Goal: Task Accomplishment & Management: Use online tool/utility

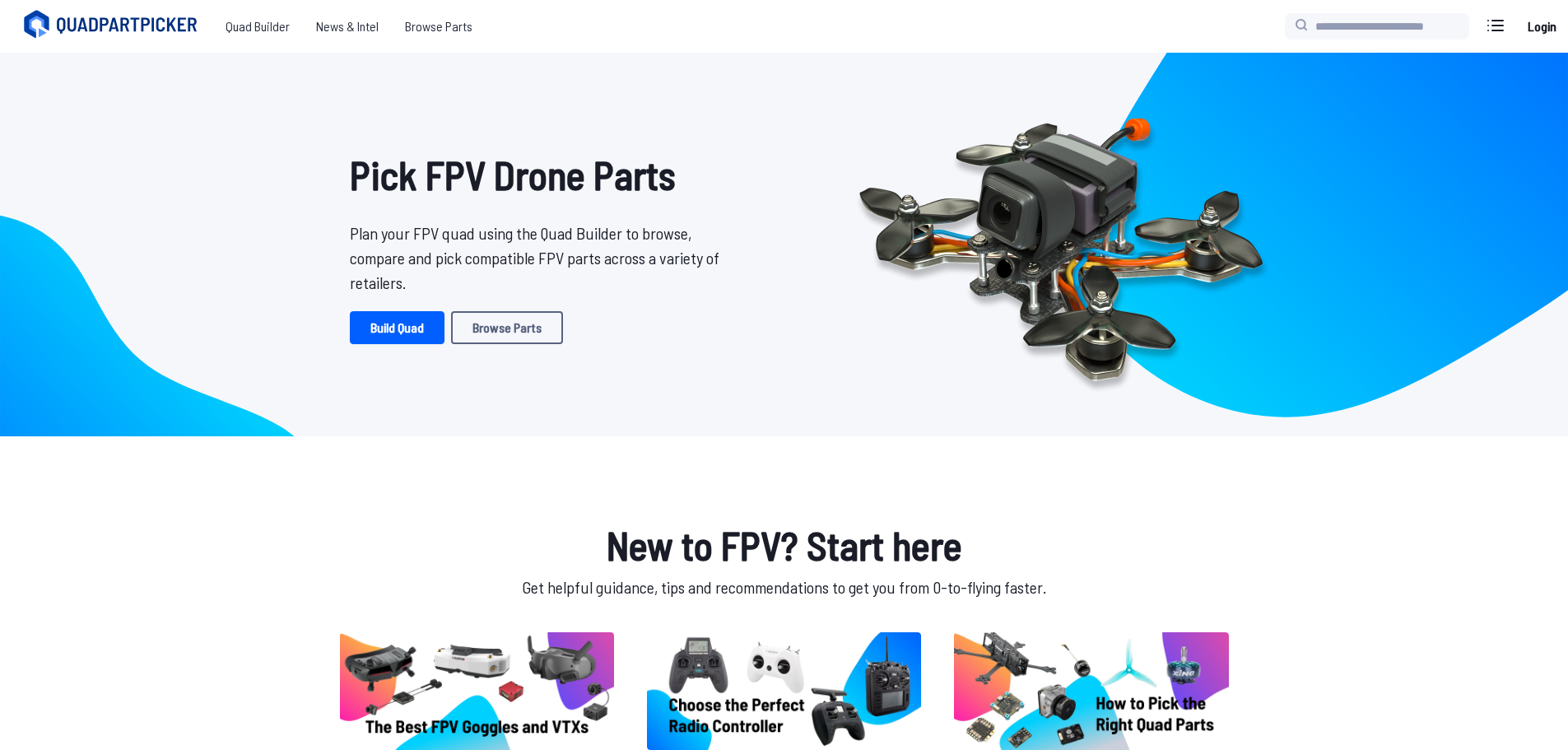
click at [1543, 28] on link "Login" at bounding box center [1540, 27] width 40 height 33
click at [423, 332] on link "Build Quad" at bounding box center [397, 327] width 95 height 33
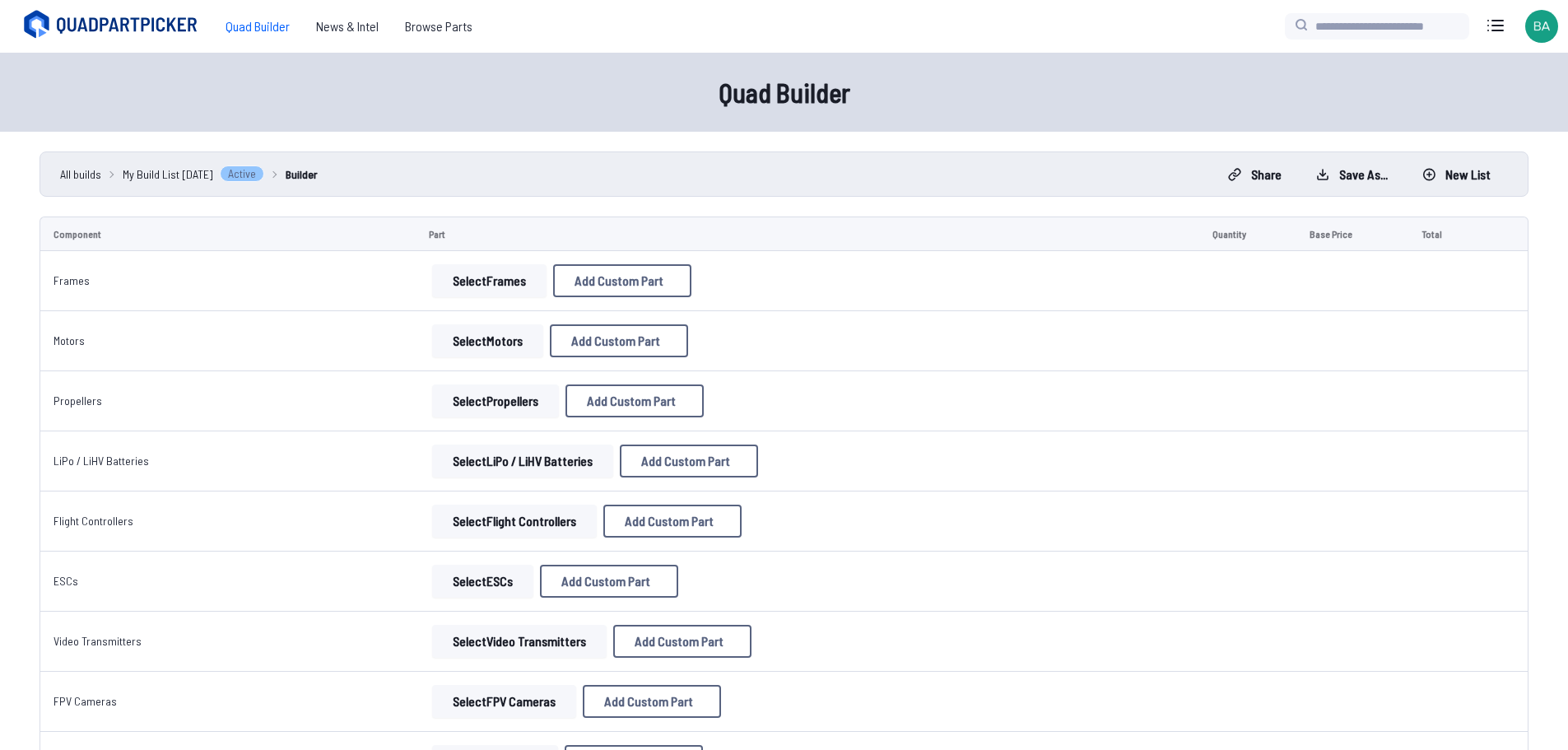
click at [480, 287] on button "Select Frames" at bounding box center [489, 280] width 114 height 33
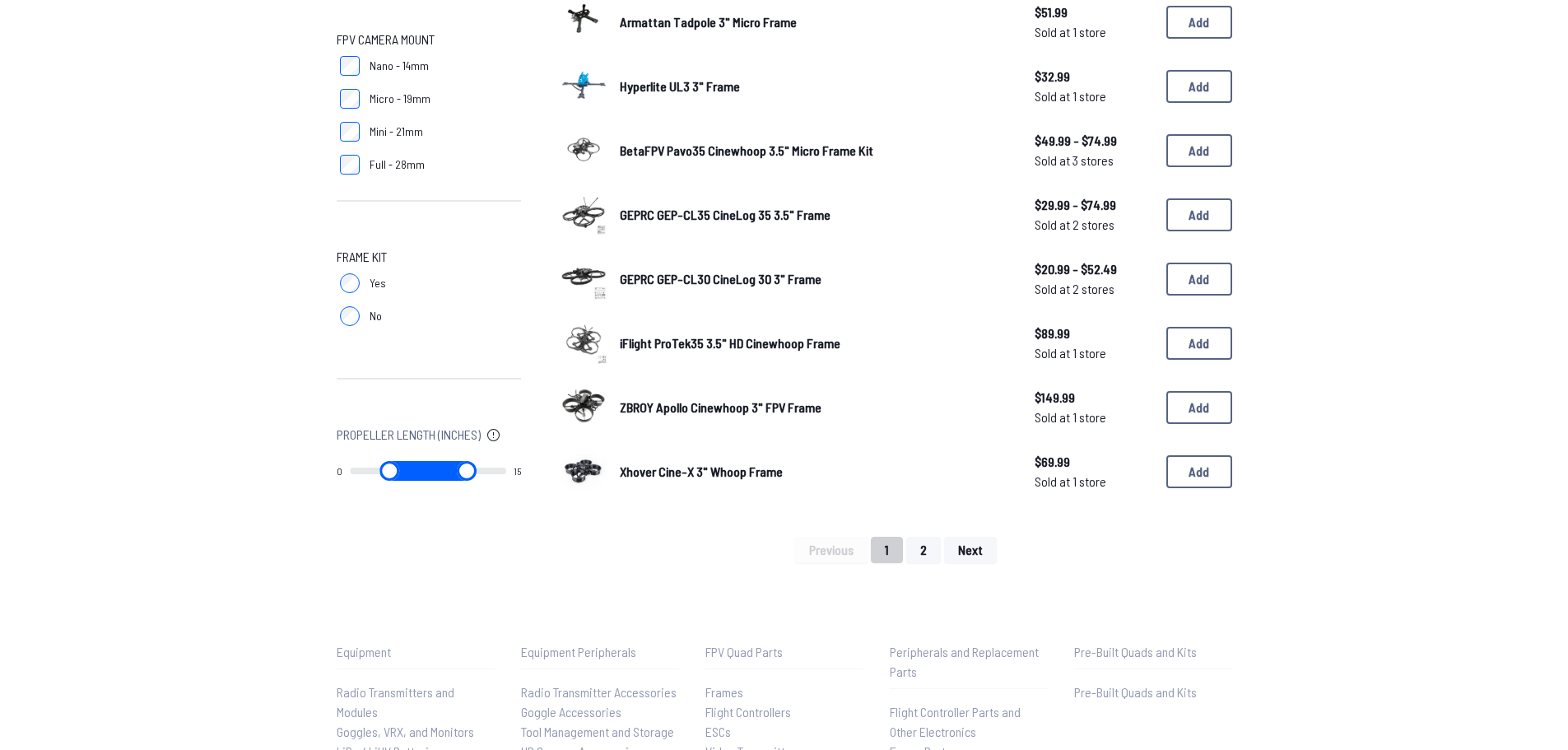
scroll to position [987, 0]
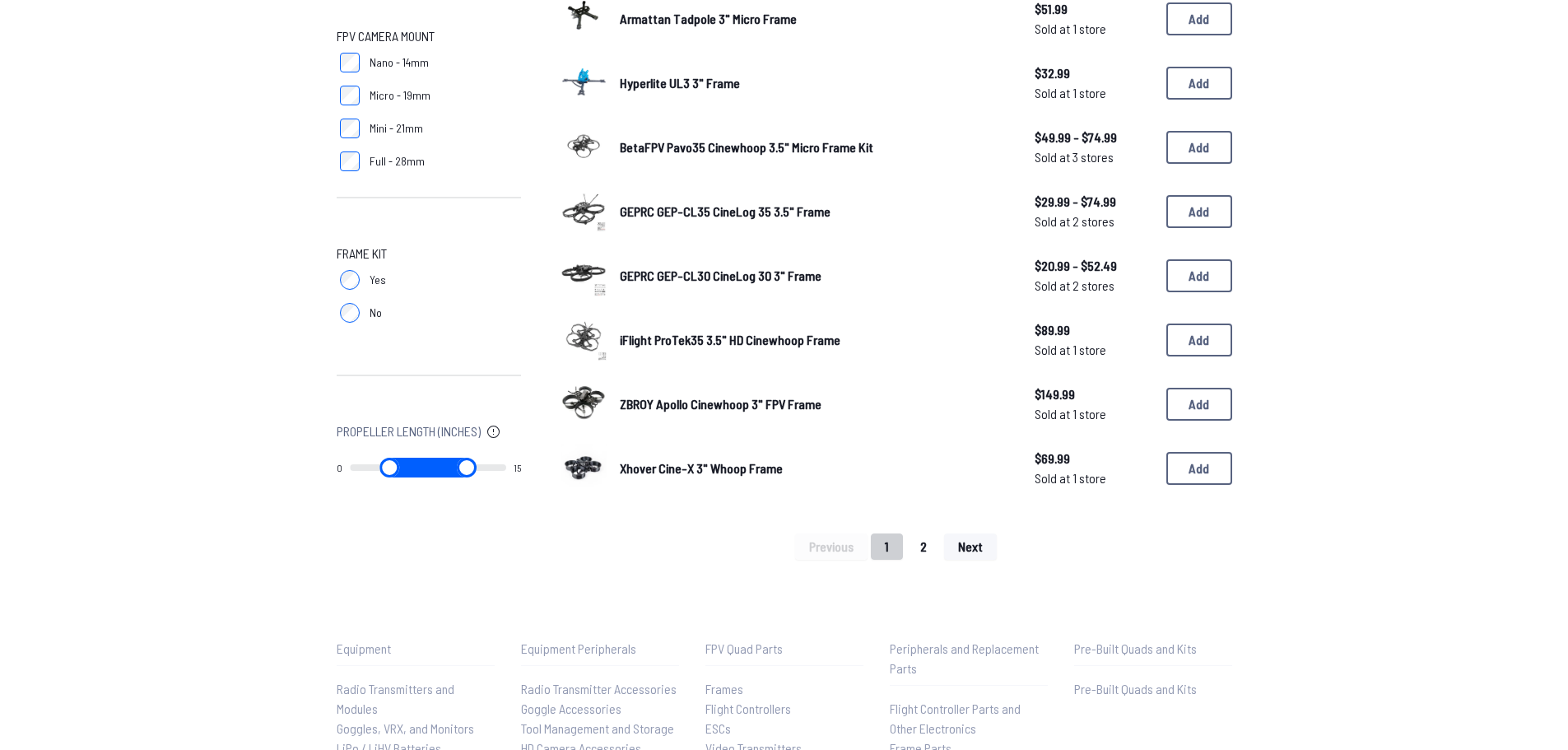
click at [924, 547] on button "2" at bounding box center [924, 546] width 35 height 27
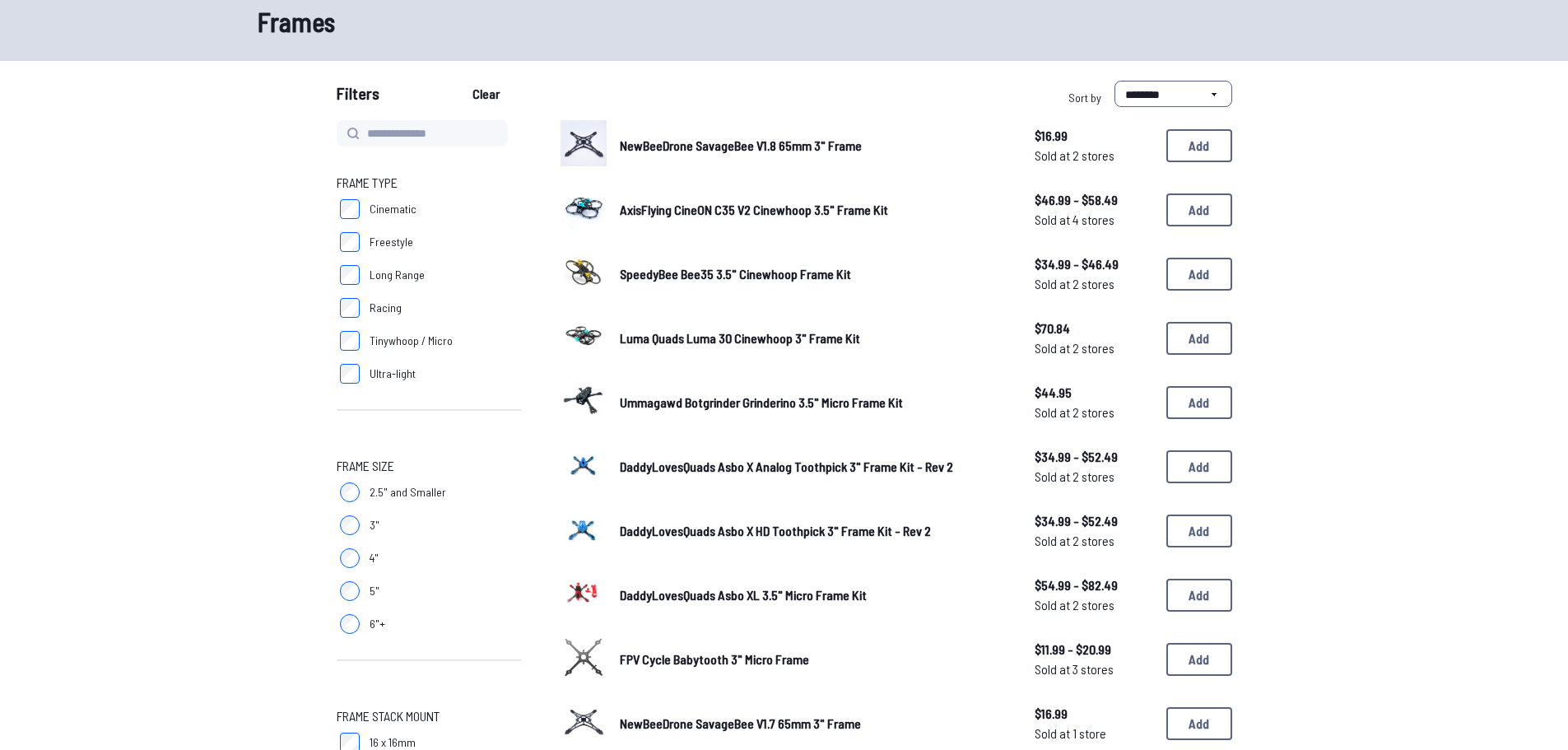
scroll to position [83, 0]
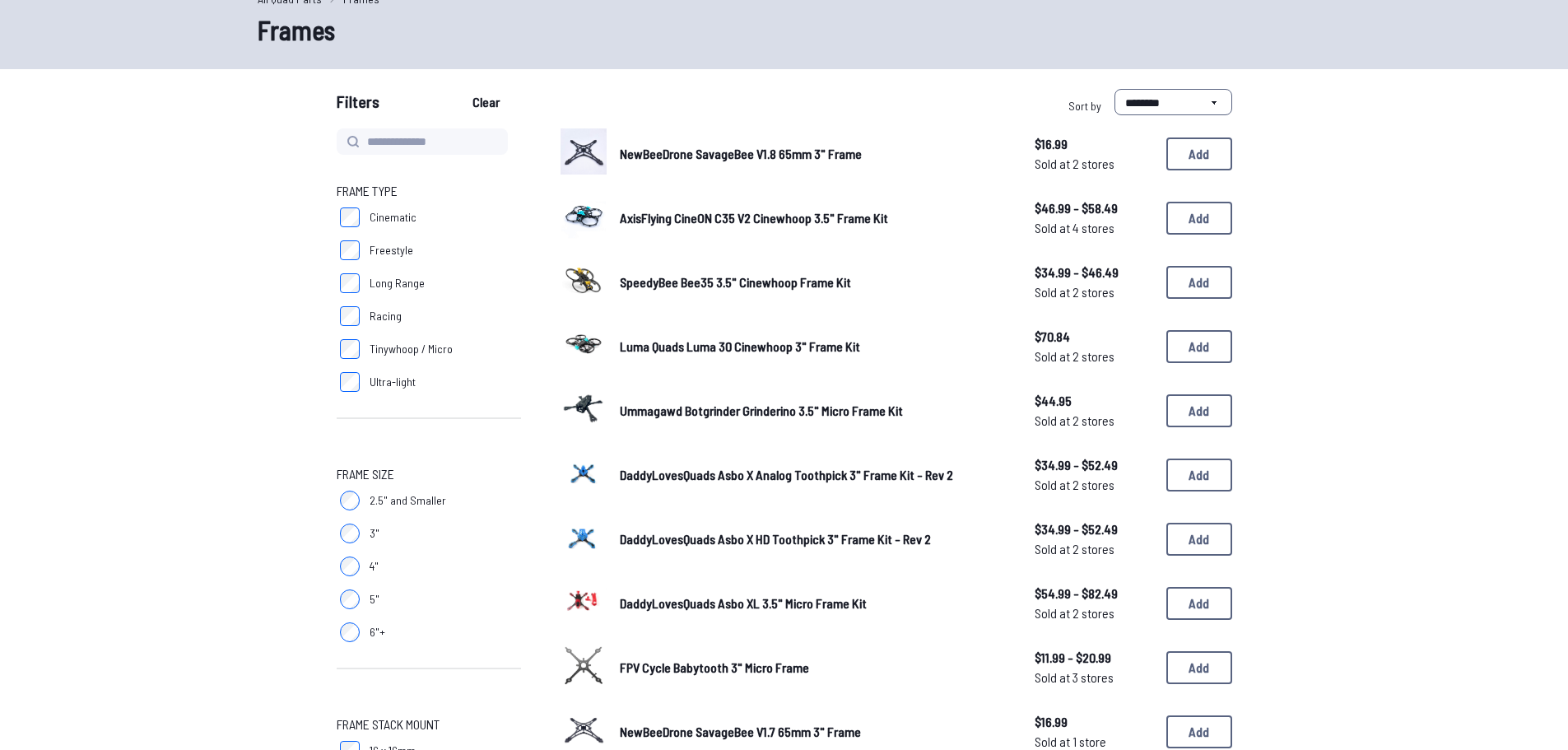
click at [347, 141] on icon at bounding box center [352, 142] width 10 height 10
click at [381, 145] on input at bounding box center [422, 142] width 171 height 27
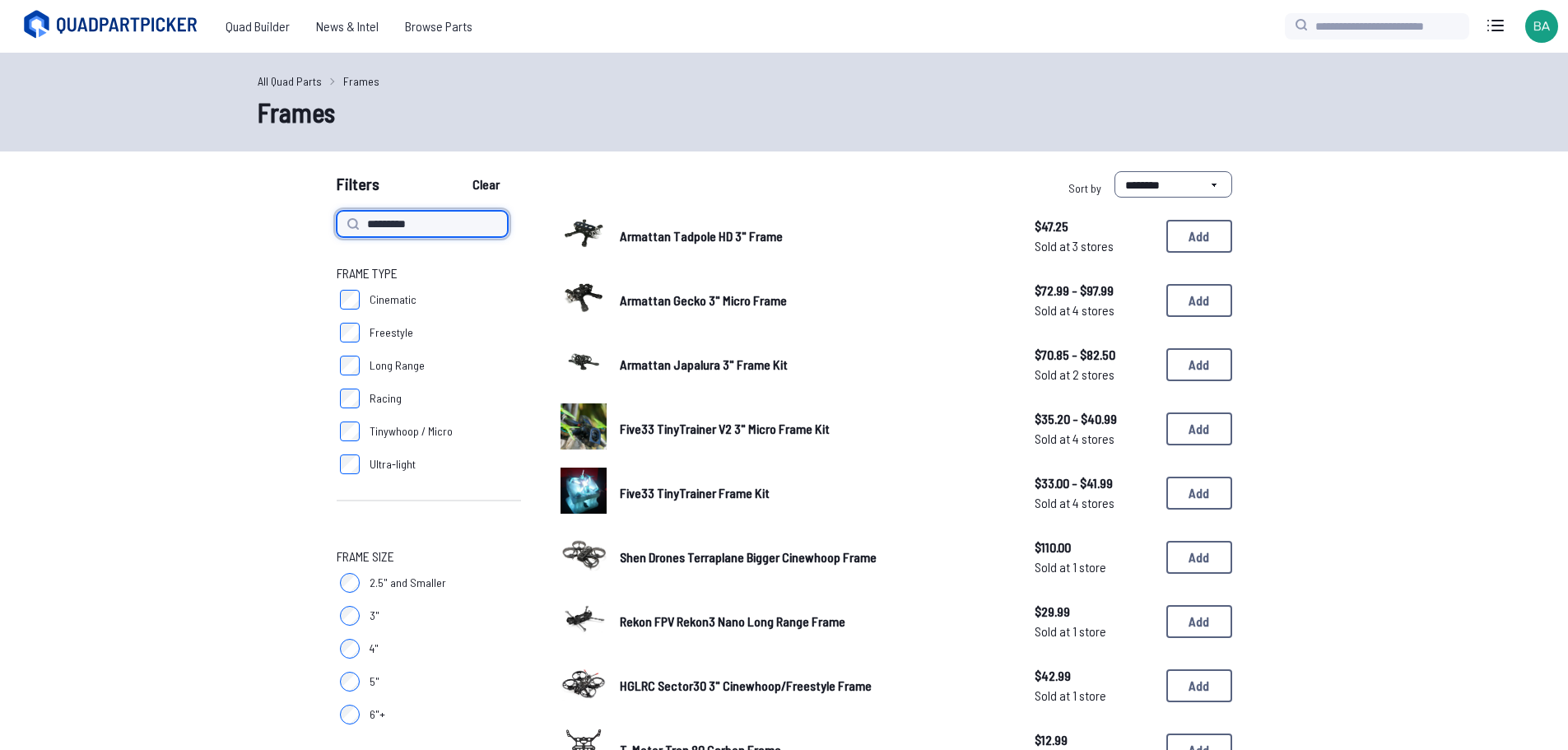
type input "*********"
click at [459, 171] on button "Clear" at bounding box center [486, 184] width 55 height 27
type input "*********"
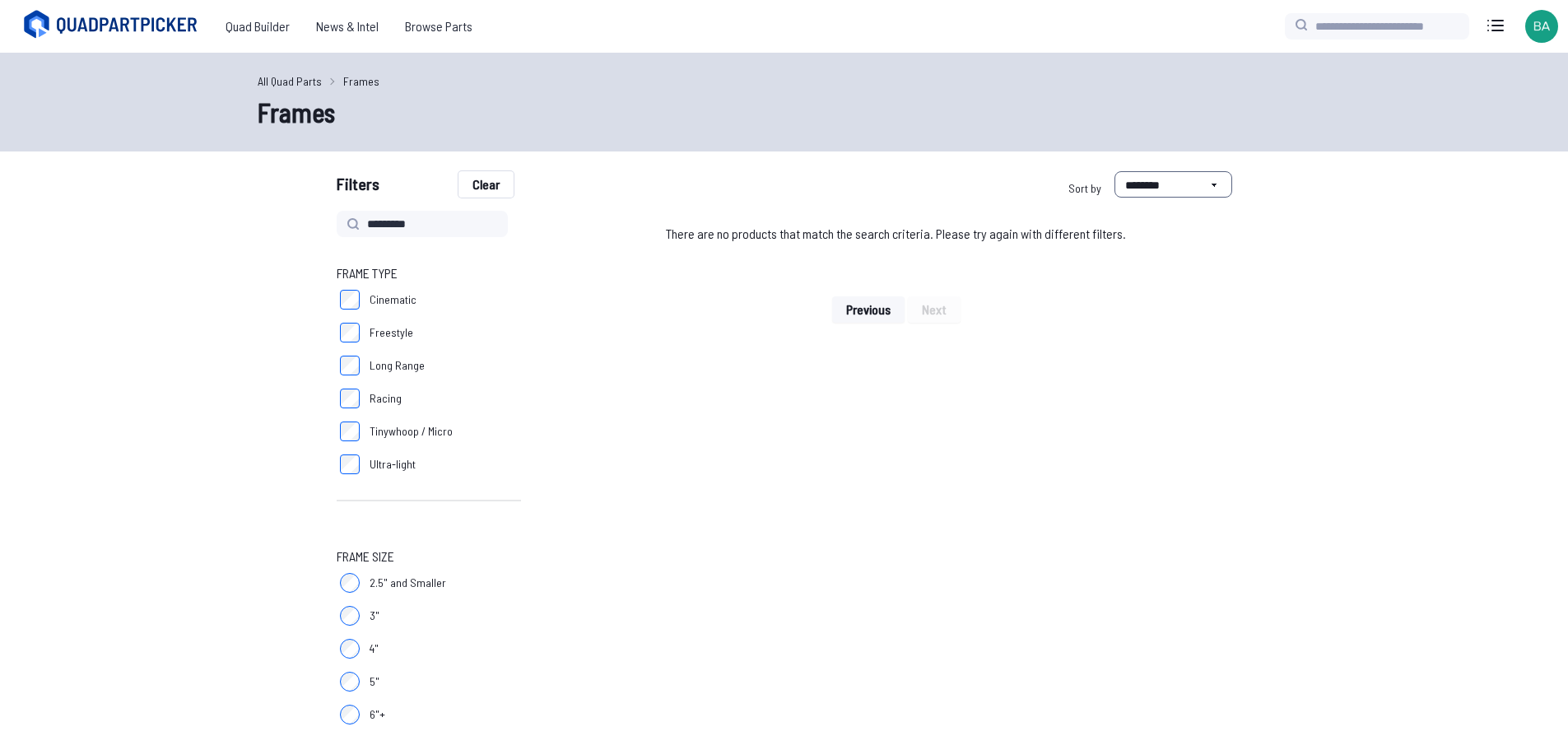
click at [487, 185] on button "Clear" at bounding box center [486, 184] width 55 height 27
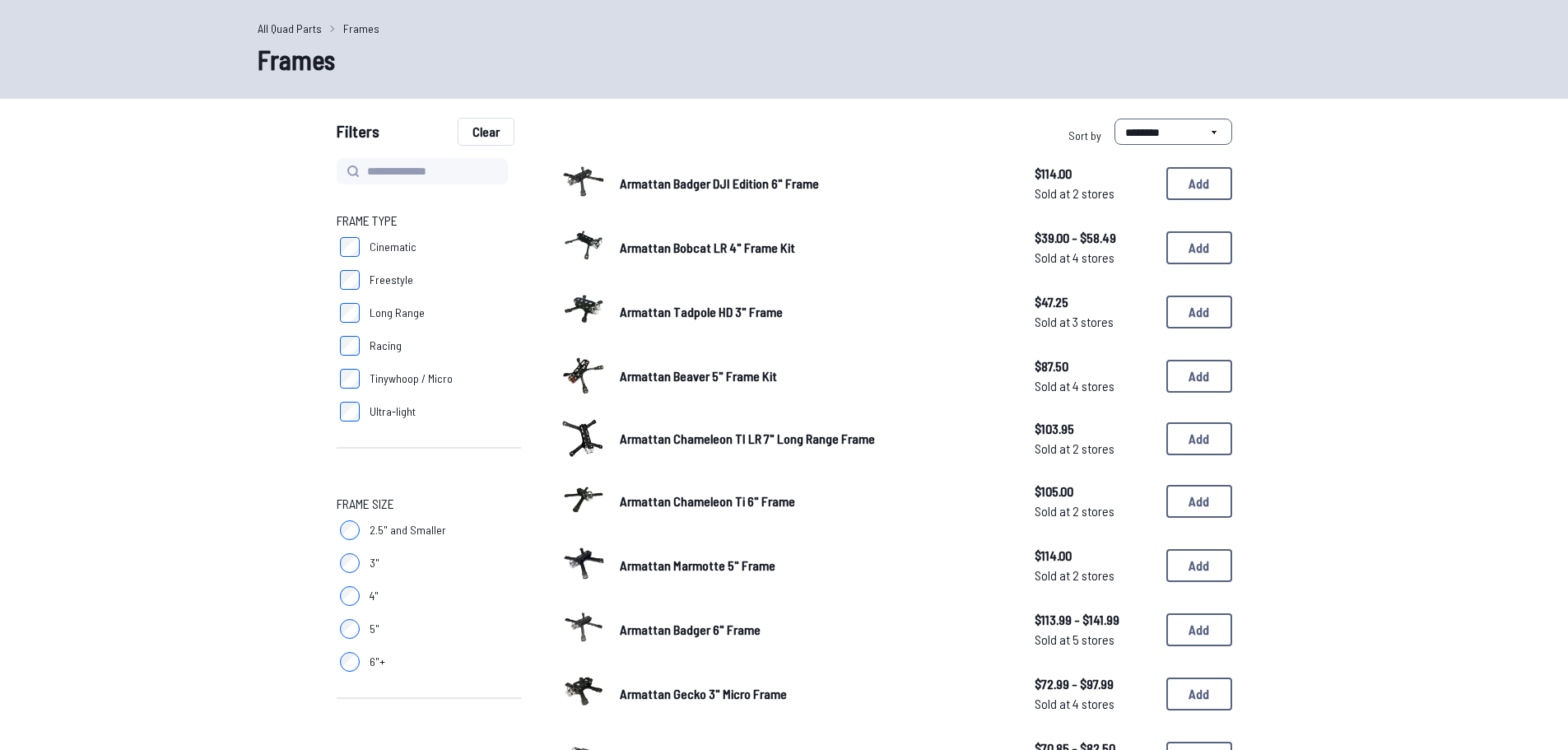
scroll to position [83, 0]
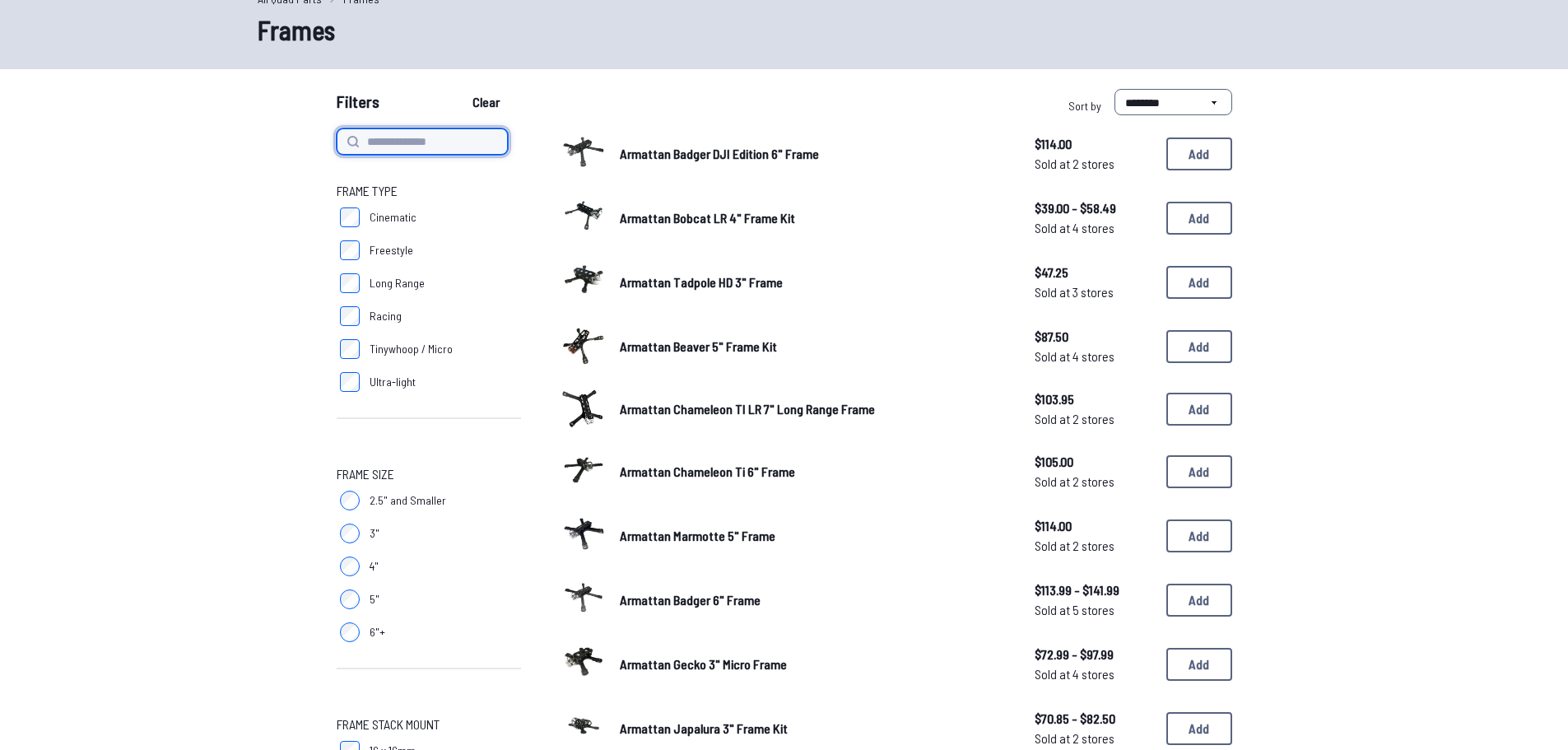
click at [388, 144] on input at bounding box center [422, 142] width 171 height 27
type input "*********"
click at [459, 89] on button "Clear" at bounding box center [486, 102] width 55 height 27
type input "*********"
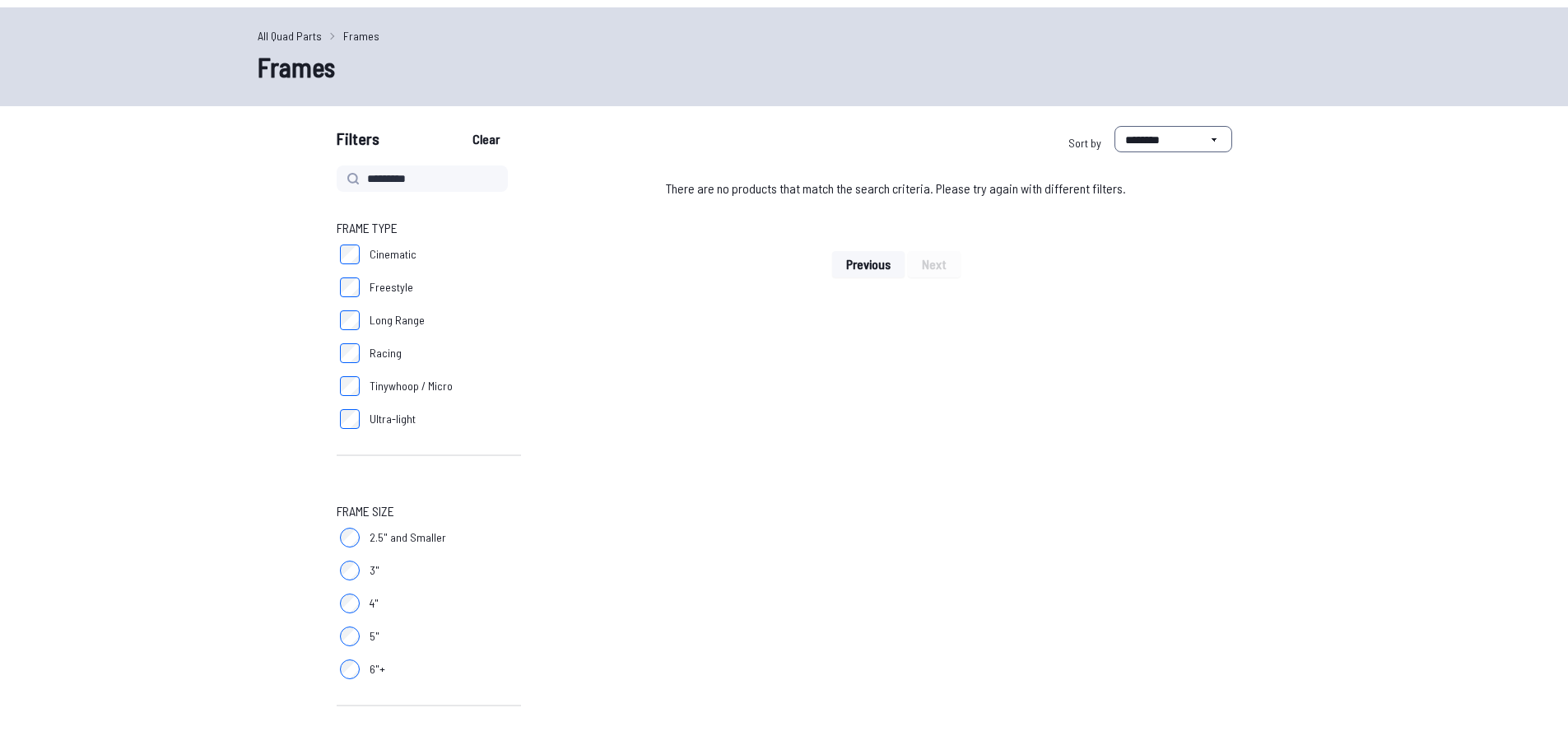
scroll to position [83, 0]
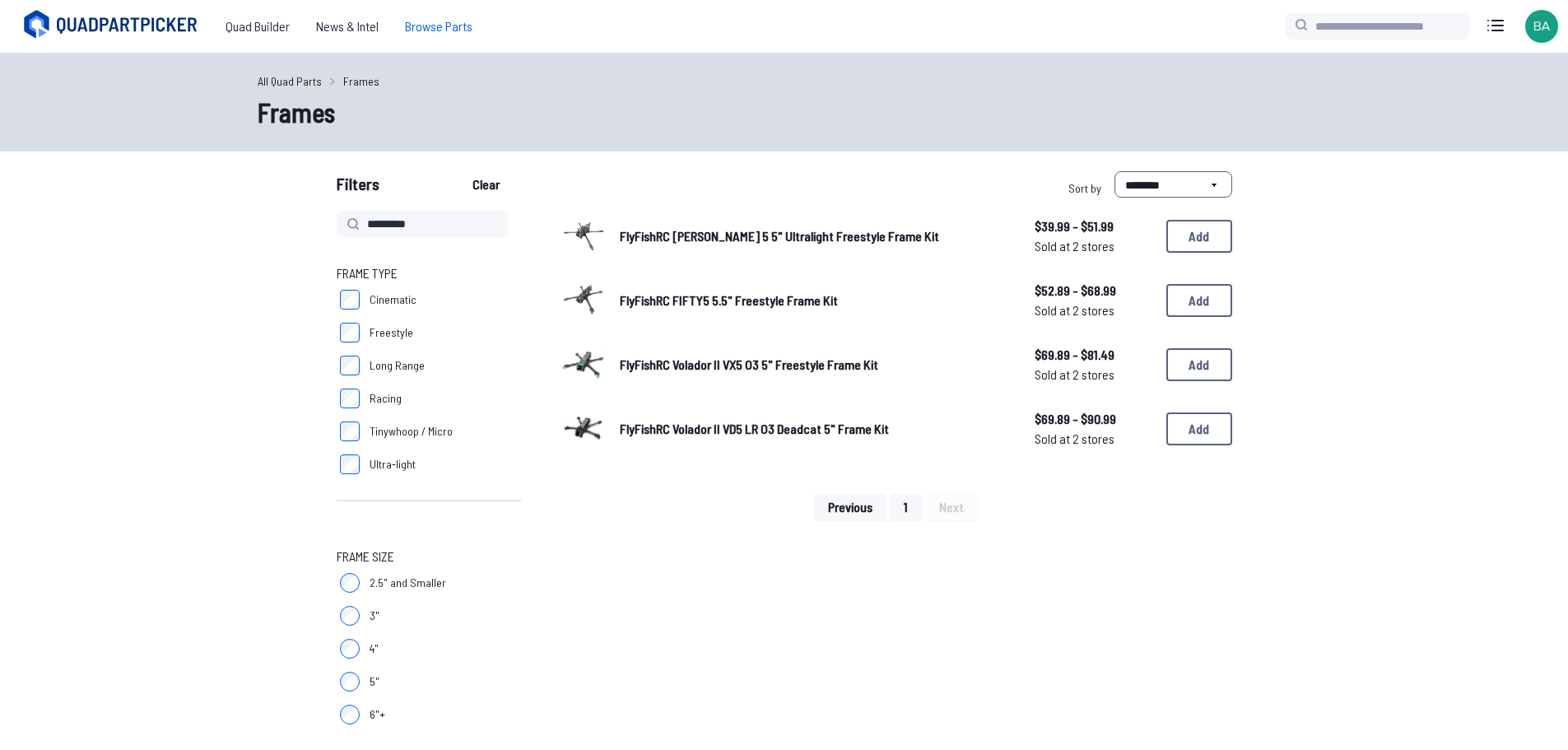
click at [464, 26] on span "Browse Parts" at bounding box center [438, 27] width 94 height 33
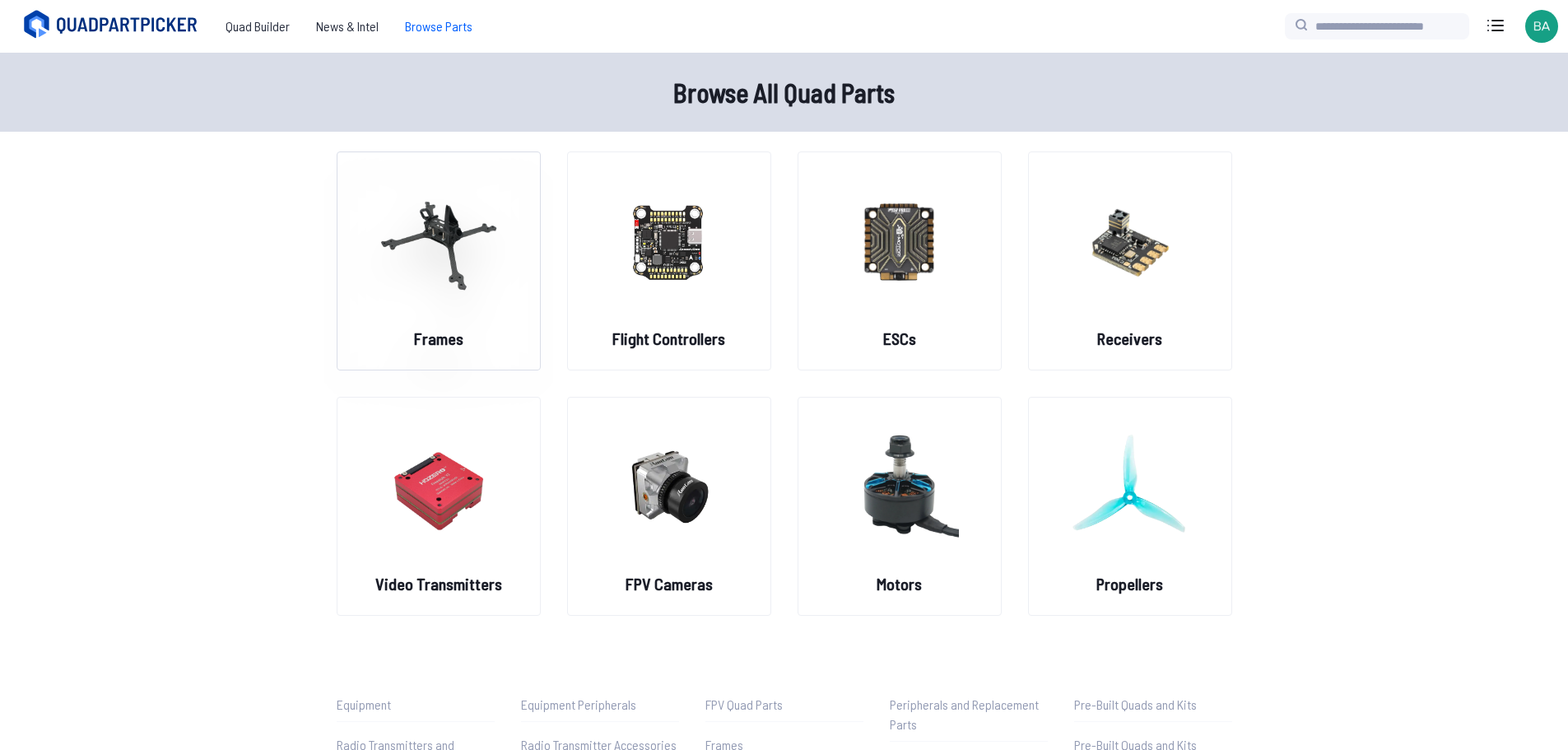
click at [434, 233] on img at bounding box center [438, 242] width 119 height 145
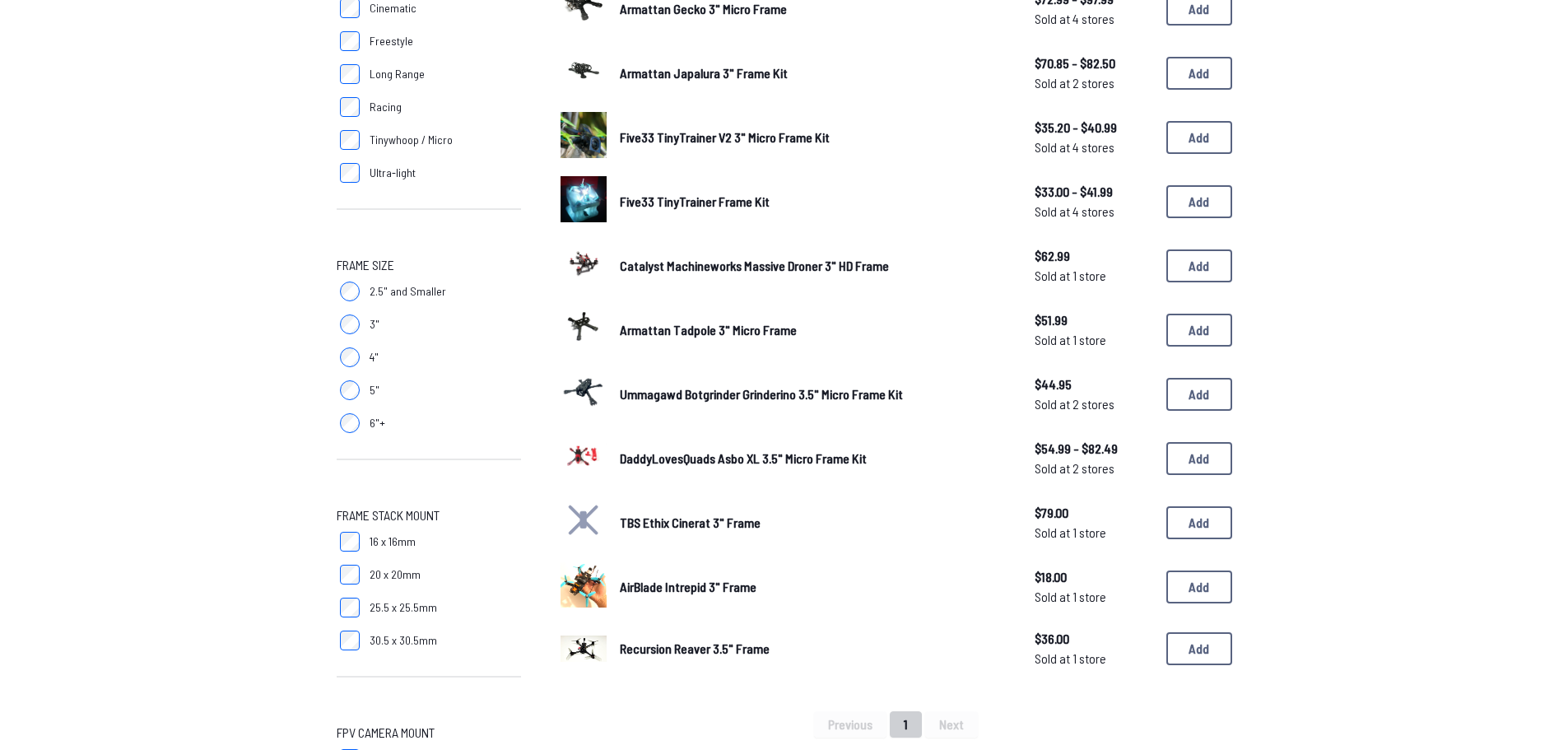
scroll to position [329, 0]
